Goal: Task Accomplishment & Management: Complete application form

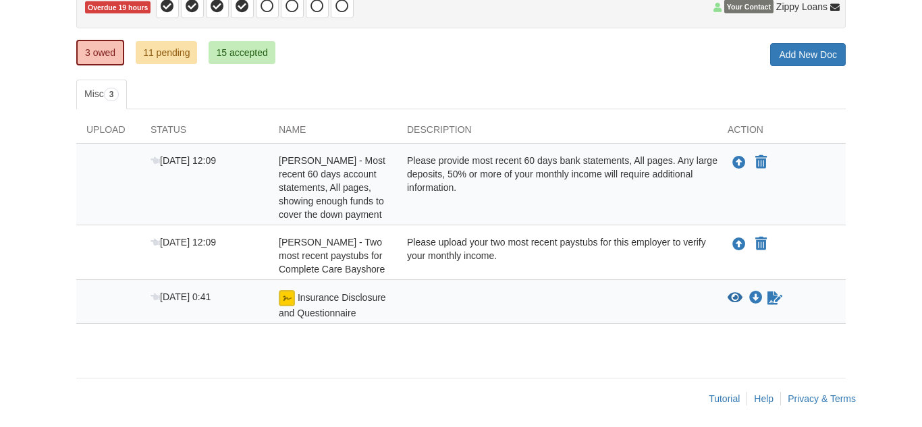
scroll to position [159, 0]
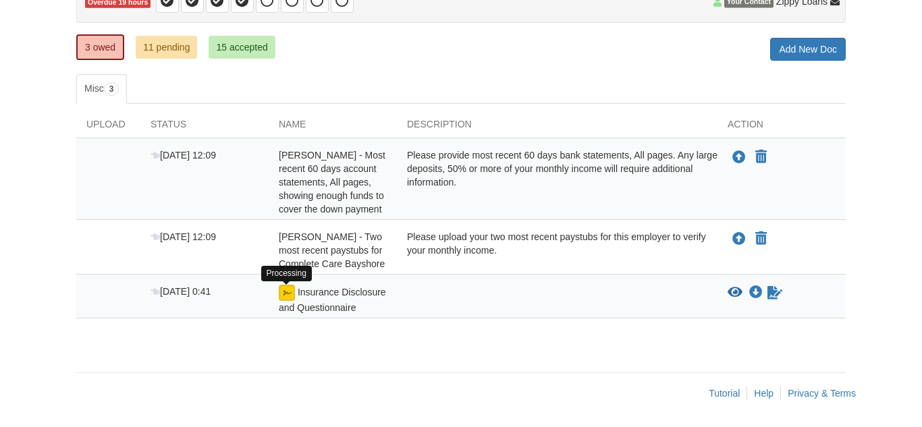
click at [287, 291] on img at bounding box center [287, 293] width 16 height 16
click at [635, 240] on div "Please upload your two most recent paystubs for this employer to verify your mo…" at bounding box center [557, 250] width 320 height 40
click at [296, 287] on div "Insurance Disclosure and Questionnaire" at bounding box center [333, 300] width 128 height 30
click at [287, 298] on img at bounding box center [287, 293] width 16 height 16
click at [776, 294] on icon "Waiting for your co-borrower to e-sign" at bounding box center [774, 292] width 15 height 13
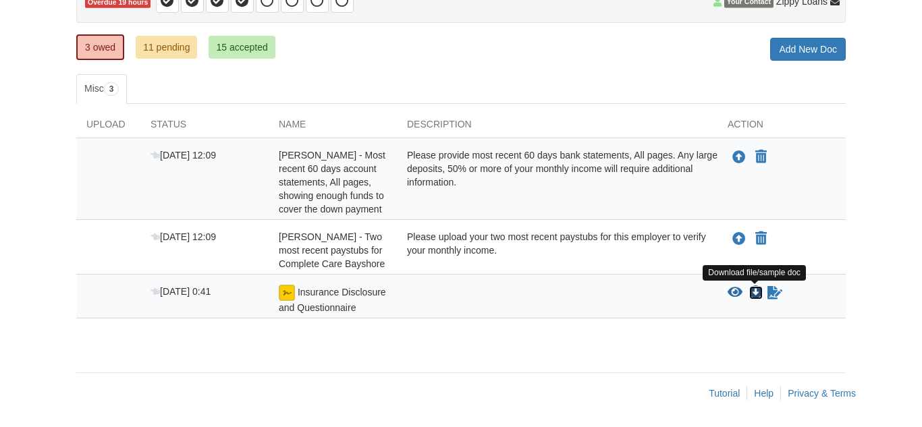
click at [754, 296] on icon "Download Insurance Disclosure and Questionnaire" at bounding box center [755, 292] width 13 height 13
click at [731, 291] on icon "View Insurance Disclosure and Questionnaire" at bounding box center [734, 292] width 15 height 13
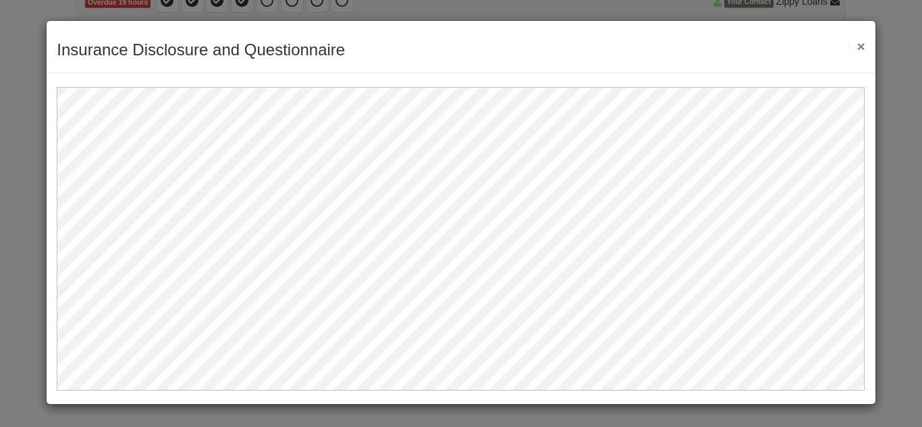
click at [37, 84] on div "Insurance Disclosure and Questionnaire Save Cancel Previous Document Next Docum…" at bounding box center [461, 213] width 922 height 427
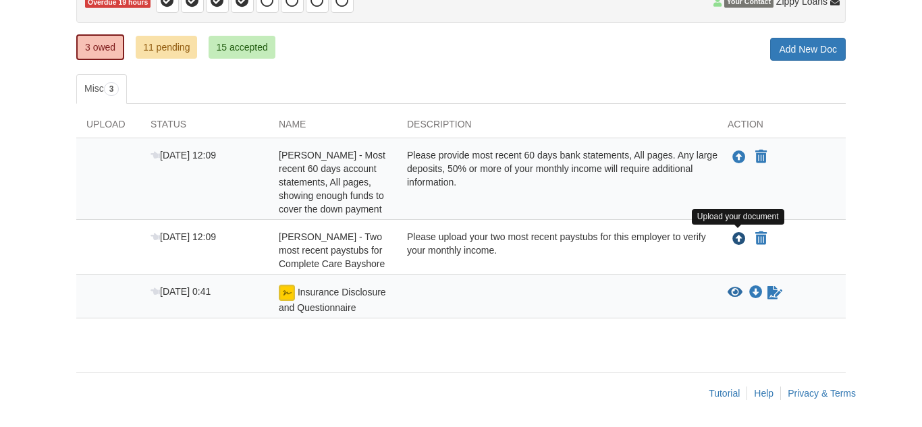
click at [739, 241] on icon "Upload Alison Falby - Two most recent paystubs for Complete Care Bayshore" at bounding box center [738, 239] width 13 height 13
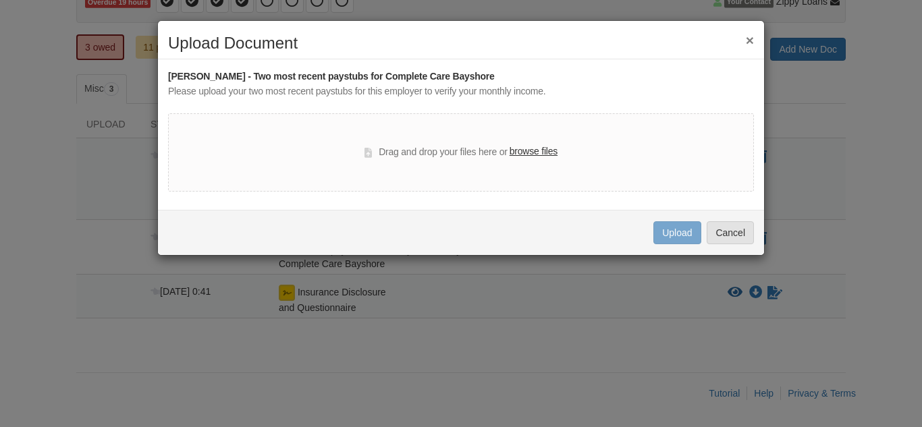
click at [748, 47] on button "×" at bounding box center [750, 40] width 8 height 14
